Goal: Navigation & Orientation: Find specific page/section

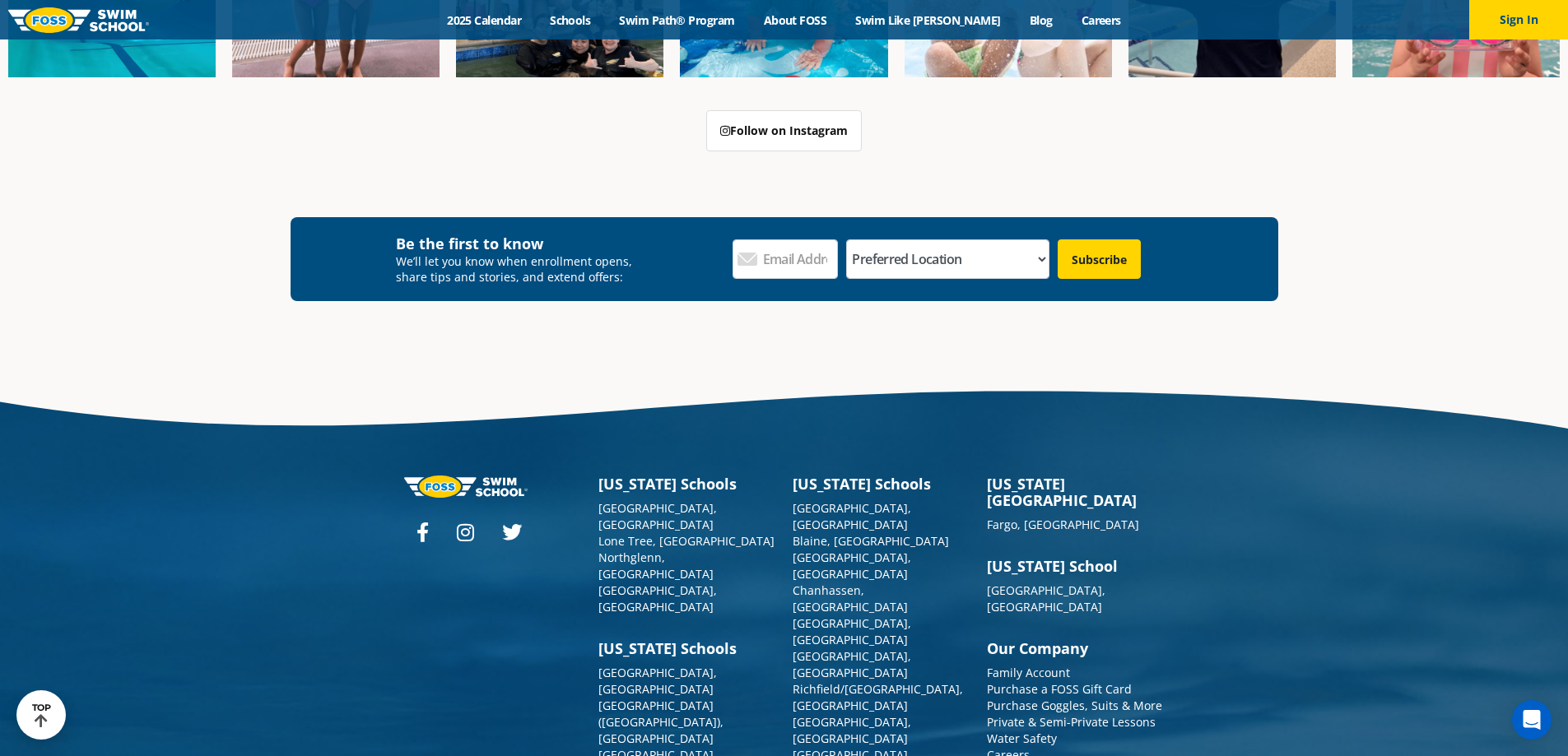
scroll to position [5707, 0]
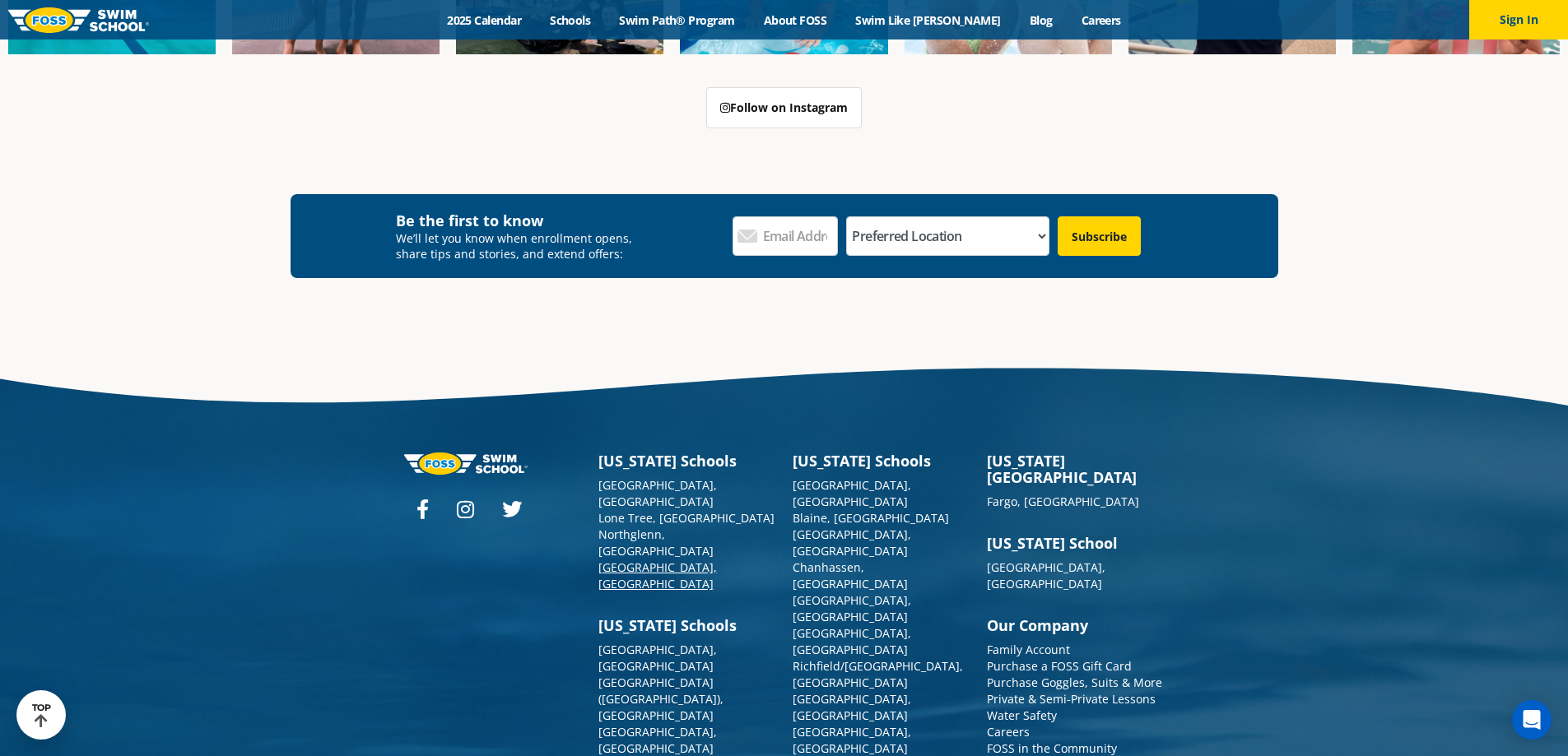
click at [634, 560] on link "[GEOGRAPHIC_DATA], [GEOGRAPHIC_DATA]" at bounding box center [657, 576] width 119 height 32
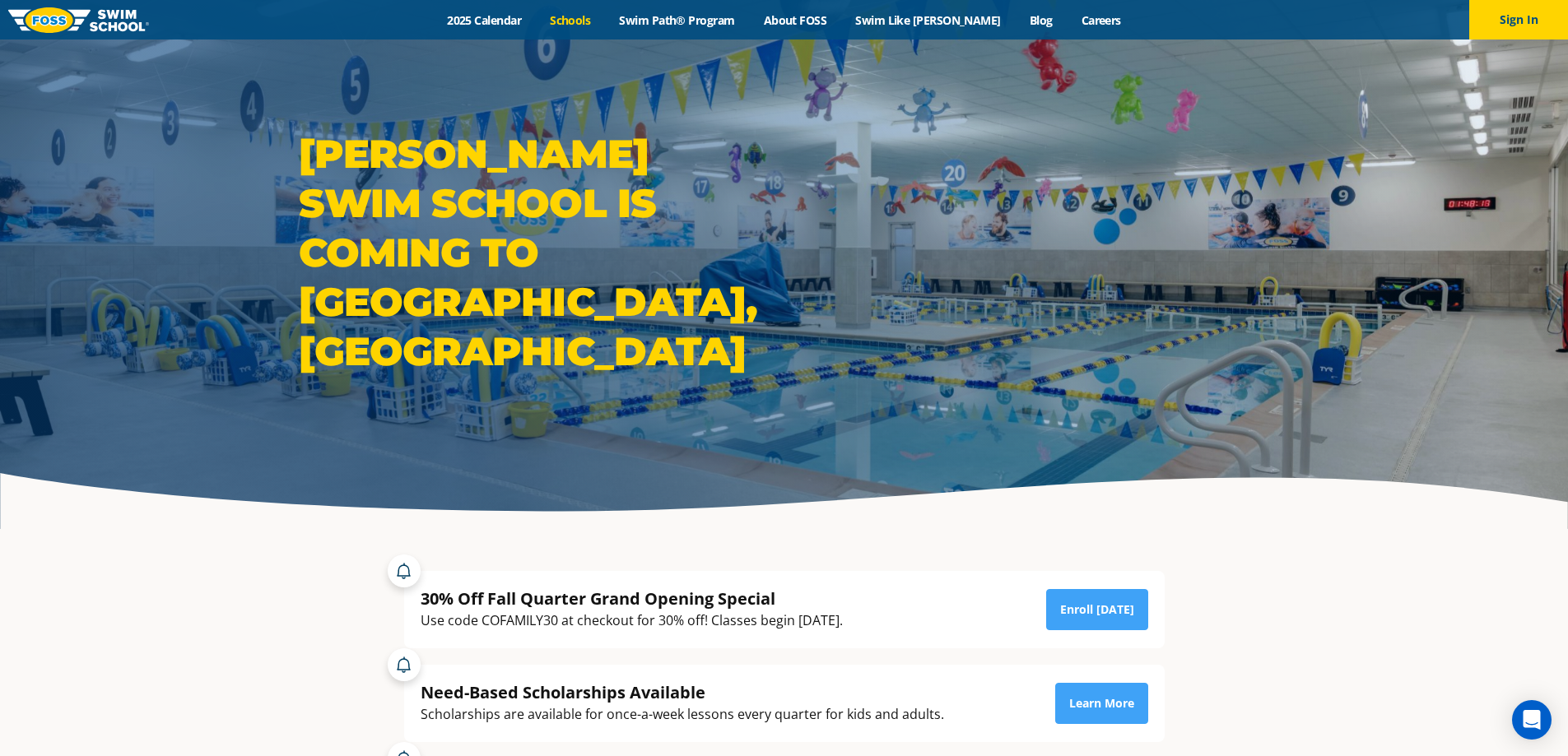
click at [594, 20] on link "Schools" at bounding box center [570, 20] width 69 height 15
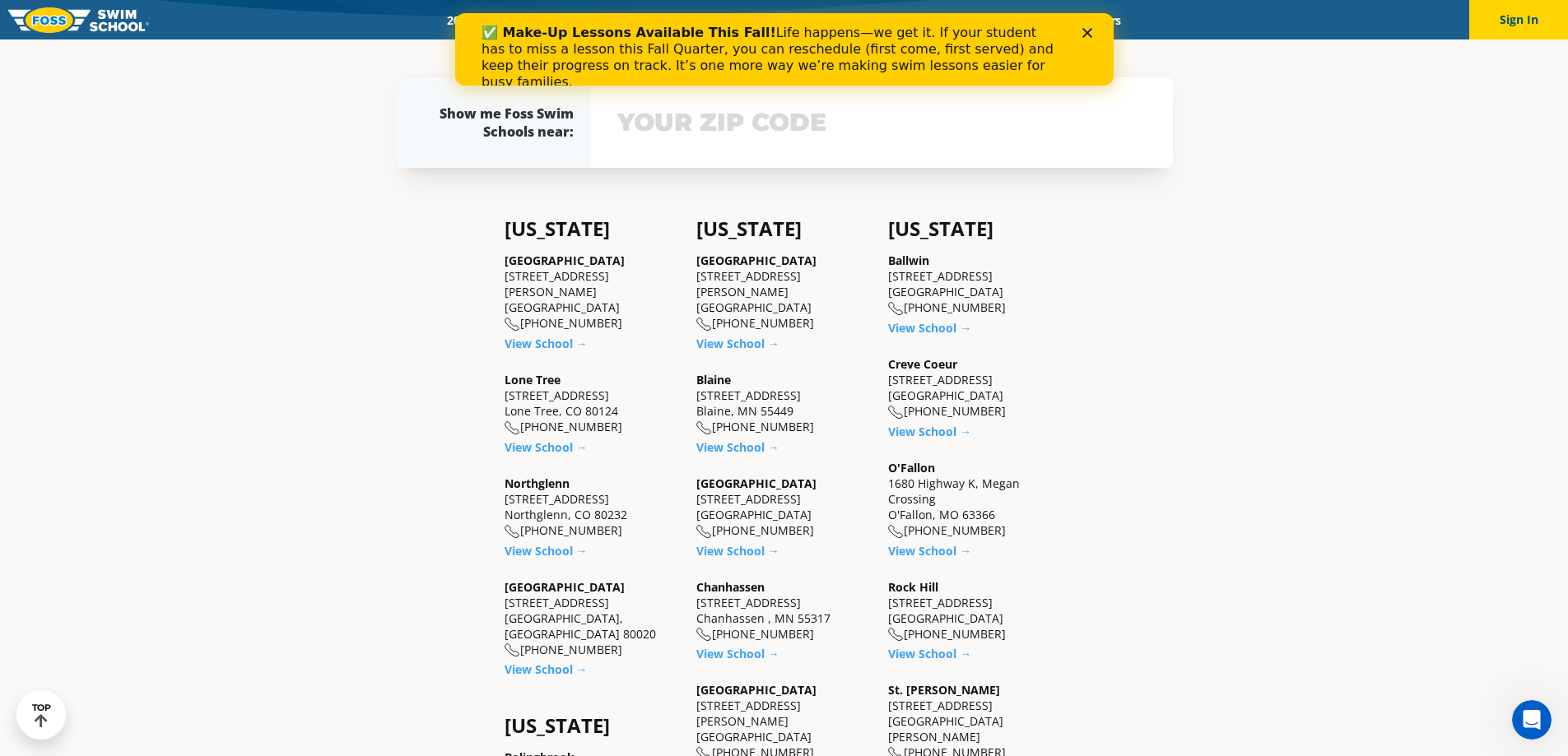
scroll to position [576, 0]
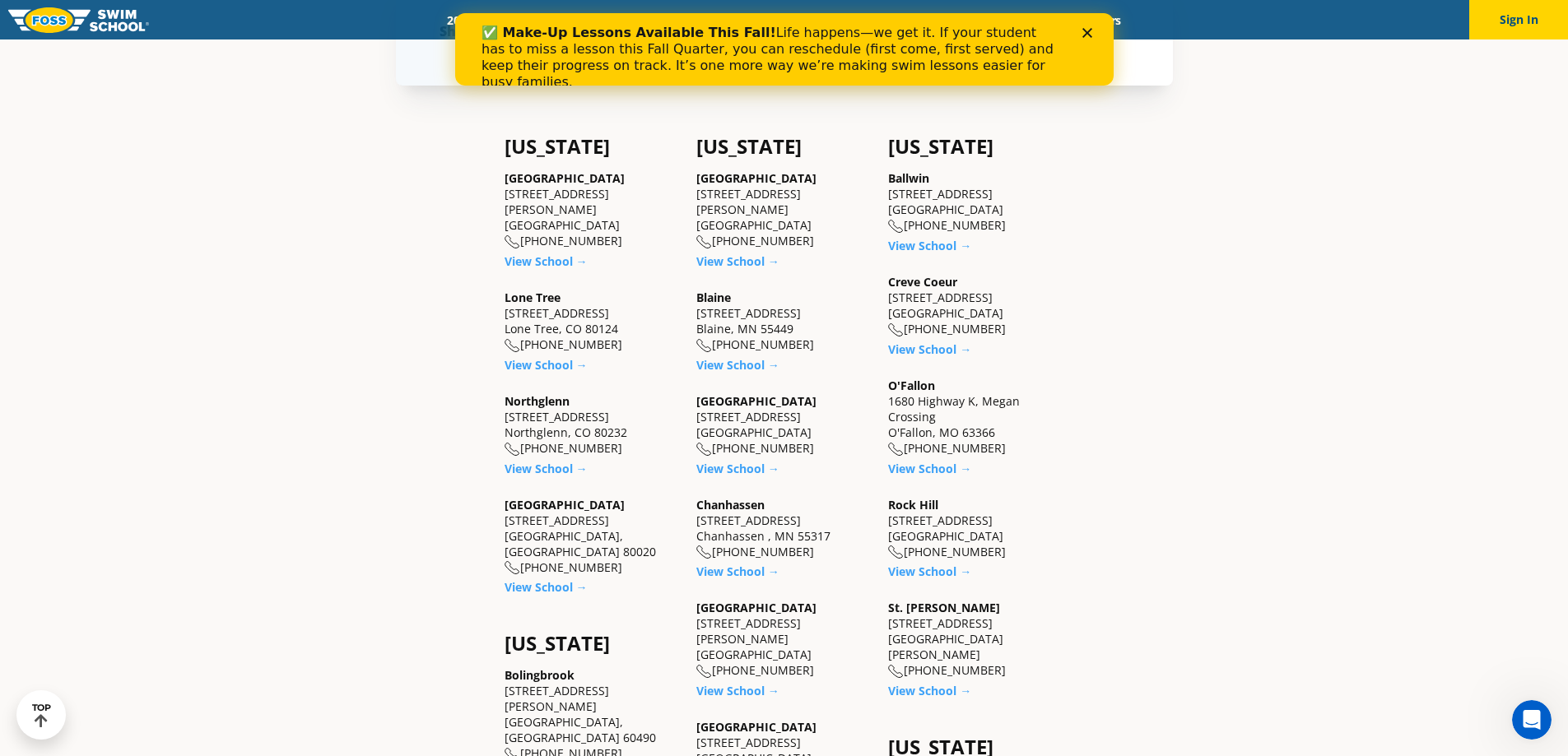
click at [1092, 30] on div "Close" at bounding box center [1090, 33] width 16 height 10
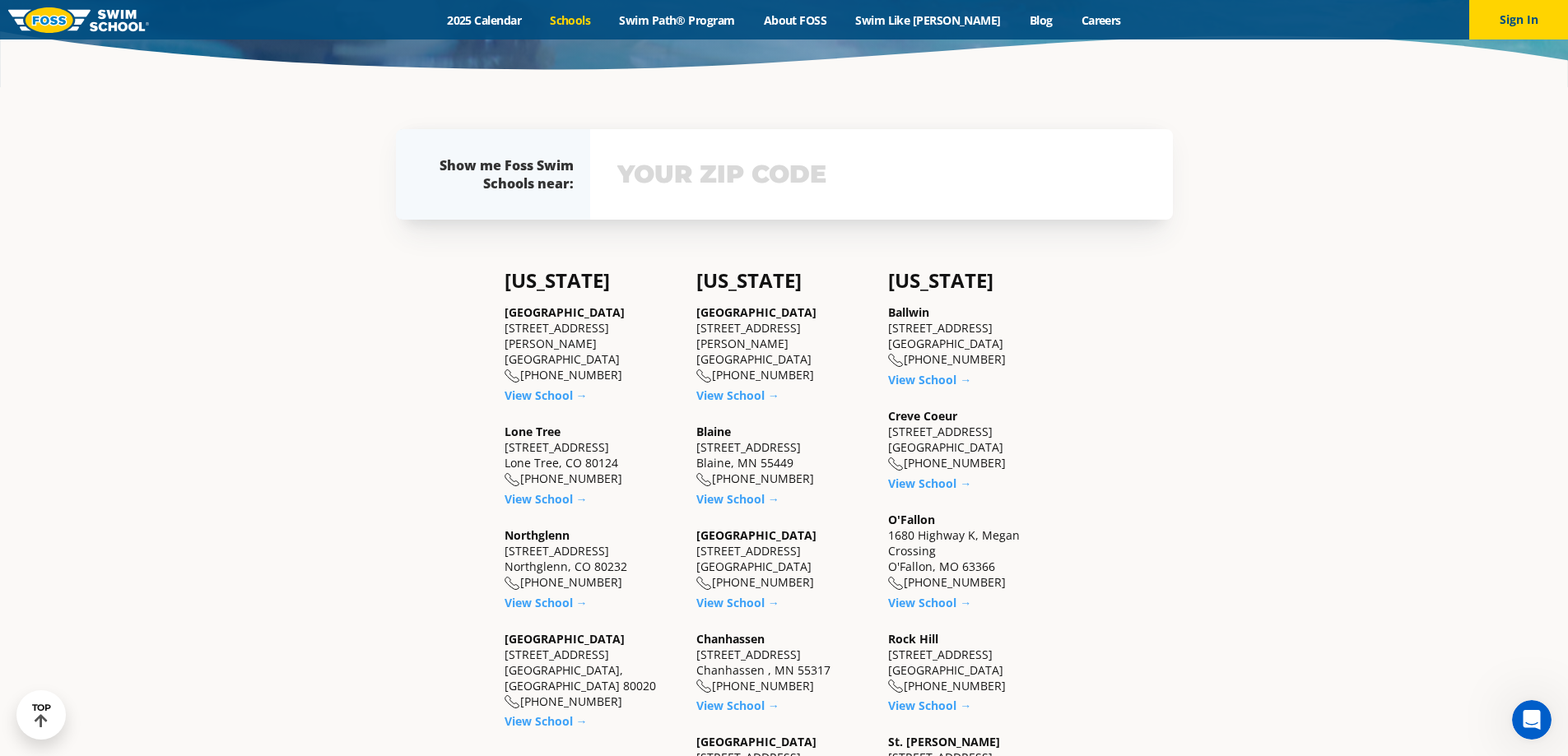
scroll to position [493, 0]
